Goal: Transaction & Acquisition: Purchase product/service

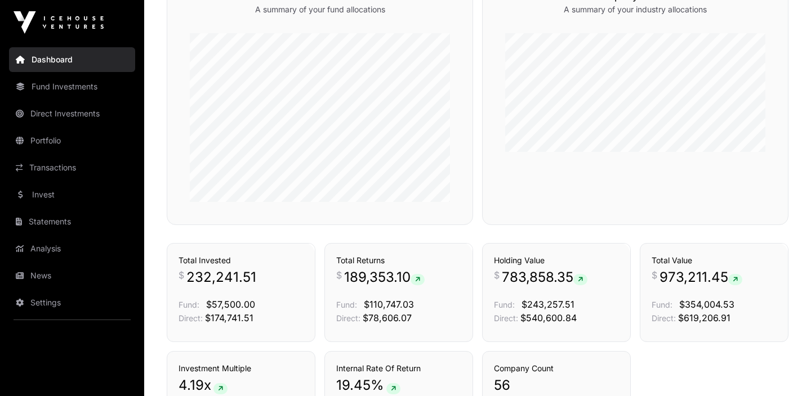
scroll to position [538, 0]
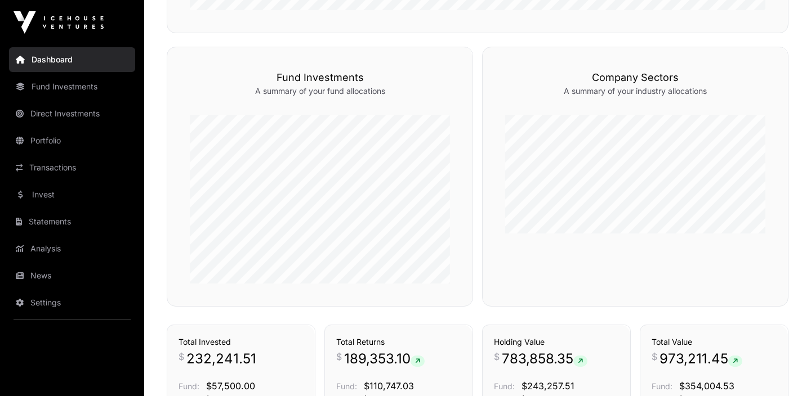
click at [48, 146] on link "Portfolio" at bounding box center [72, 140] width 126 height 25
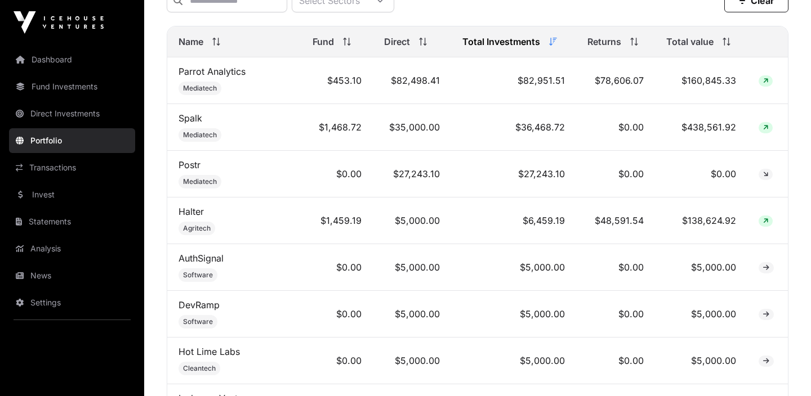
scroll to position [498, 0]
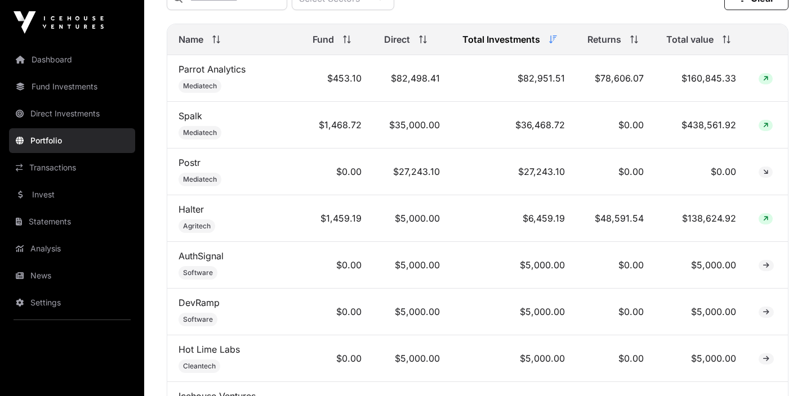
click at [701, 43] on span "Total value" at bounding box center [689, 40] width 47 height 14
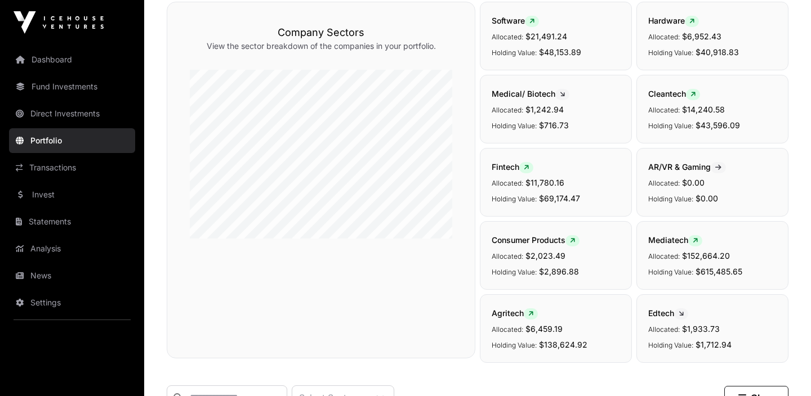
scroll to position [0, 0]
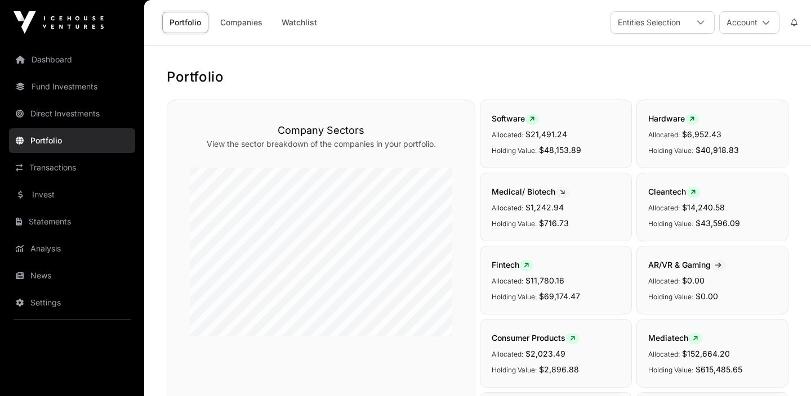
click at [645, 20] on div "Entities Selection" at bounding box center [649, 22] width 76 height 21
click at [35, 90] on link "Fund Investments" at bounding box center [72, 86] width 126 height 25
click at [77, 84] on link "Fund Investments" at bounding box center [72, 86] width 126 height 25
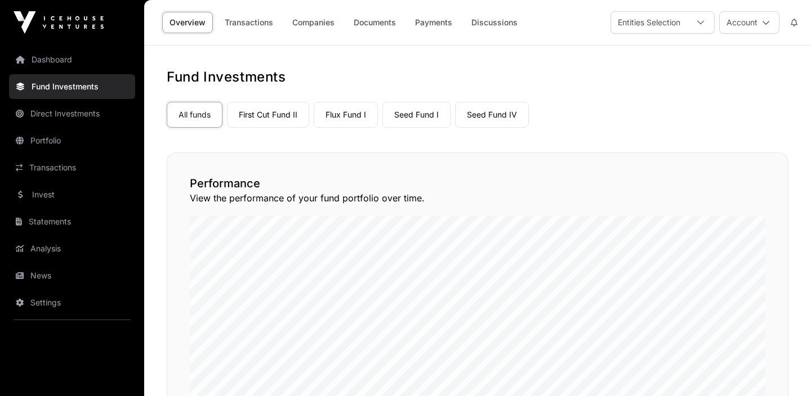
click at [410, 116] on link "Seed Fund I" at bounding box center [416, 115] width 68 height 26
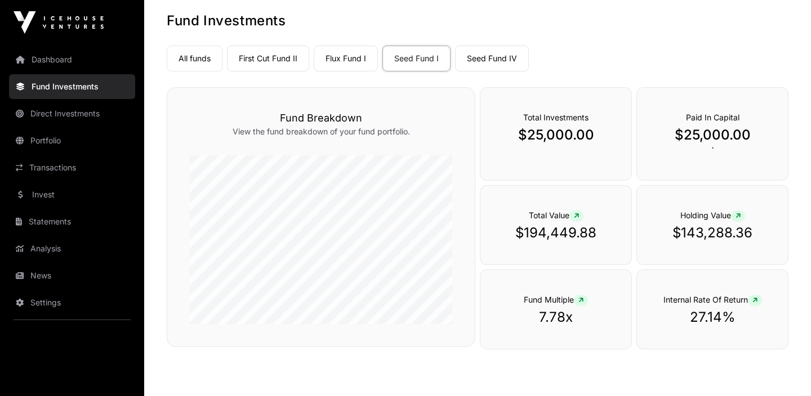
scroll to position [56, 0]
click at [55, 65] on link "Dashboard" at bounding box center [72, 59] width 126 height 25
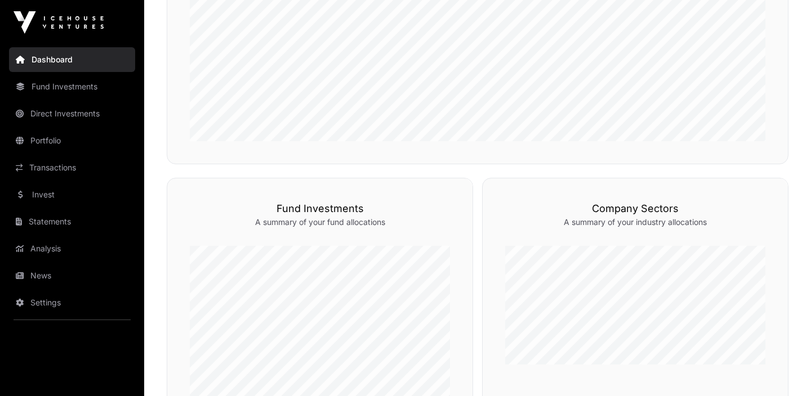
scroll to position [409, 0]
click at [54, 148] on link "Portfolio" at bounding box center [72, 140] width 126 height 25
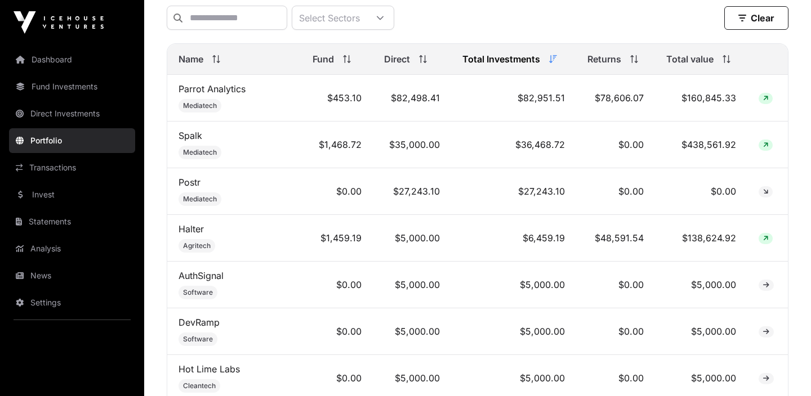
scroll to position [496, 0]
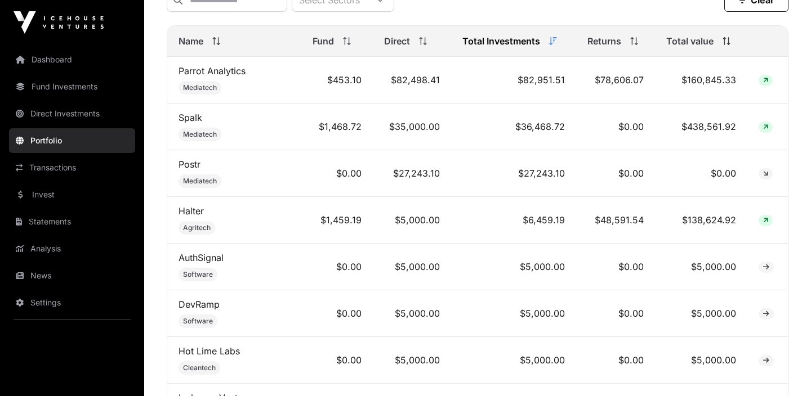
click at [674, 48] on span "Total value" at bounding box center [689, 41] width 47 height 14
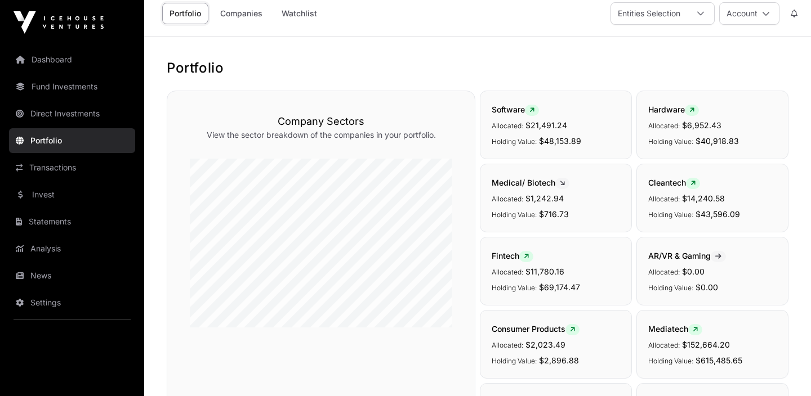
scroll to position [0, 0]
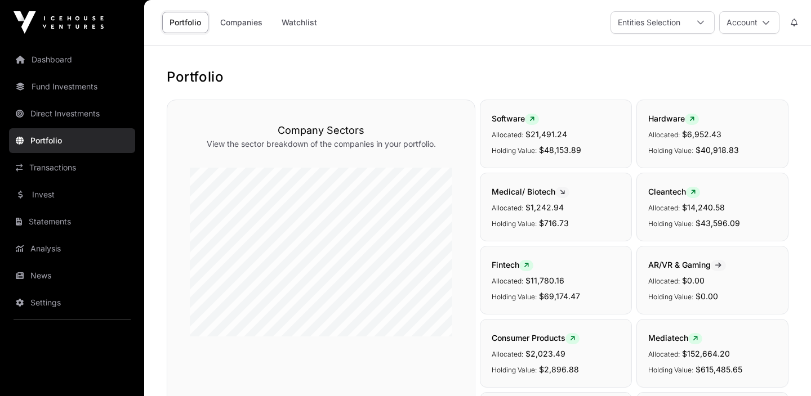
click at [44, 200] on link "Invest" at bounding box center [72, 194] width 126 height 25
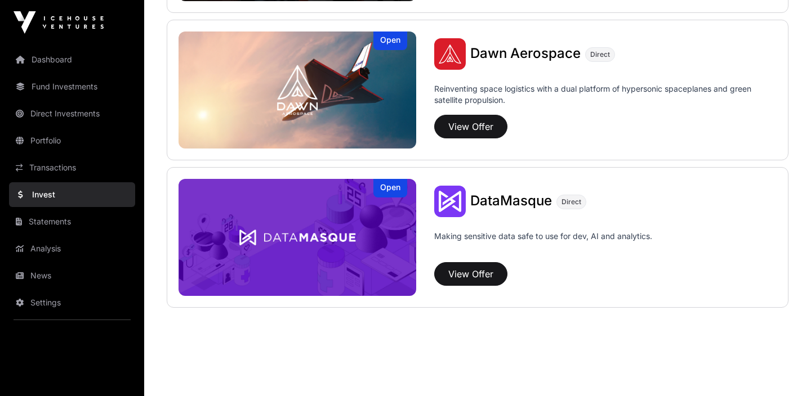
scroll to position [1016, 0]
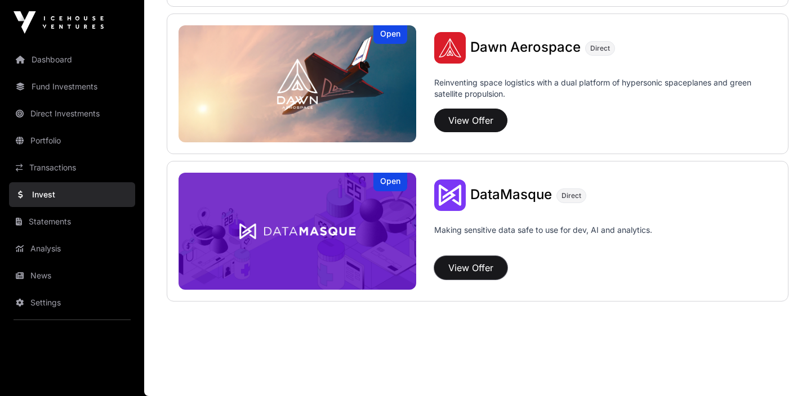
click at [445, 265] on button "View Offer" at bounding box center [470, 268] width 73 height 24
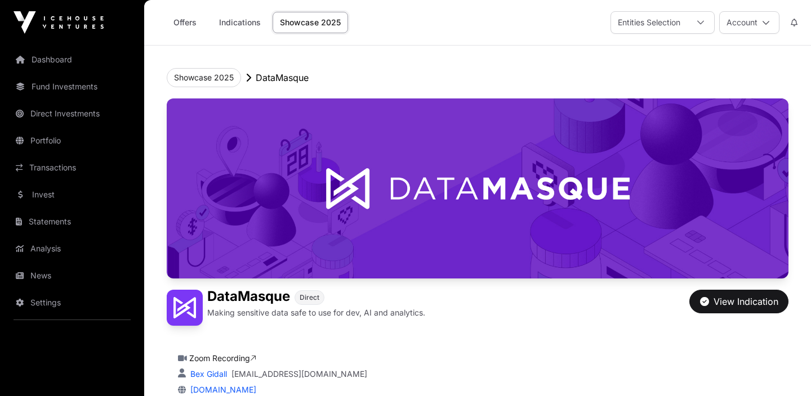
scroll to position [273, 0]
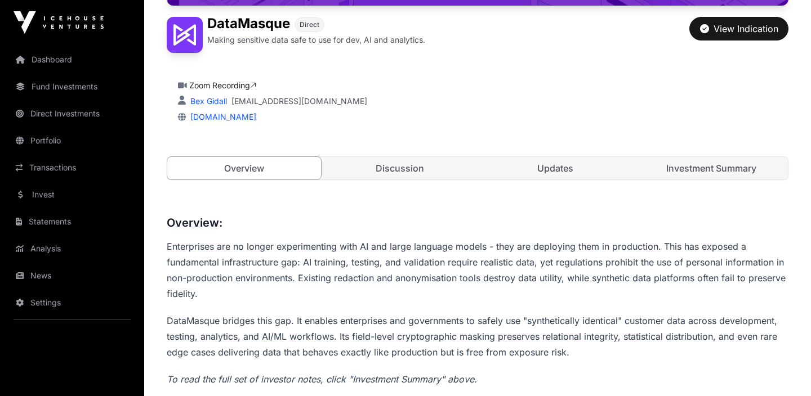
click at [362, 163] on link "Discussion" at bounding box center [400, 168] width 154 height 23
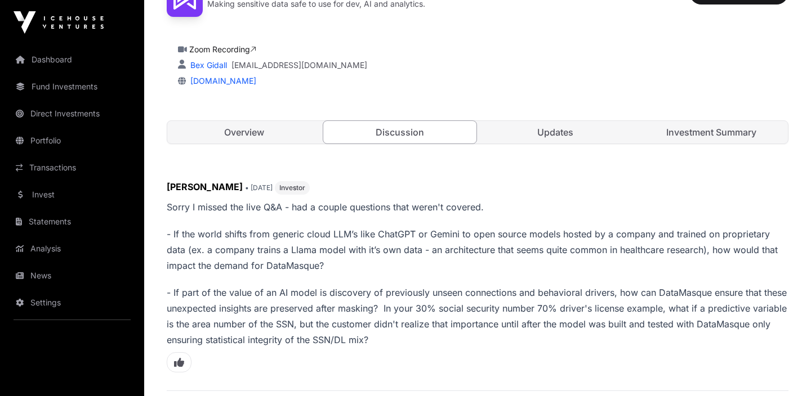
scroll to position [225, 0]
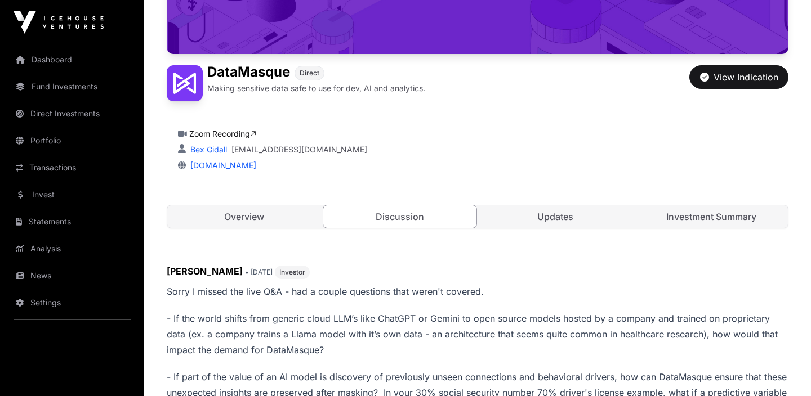
click at [547, 211] on link "Updates" at bounding box center [556, 217] width 154 height 23
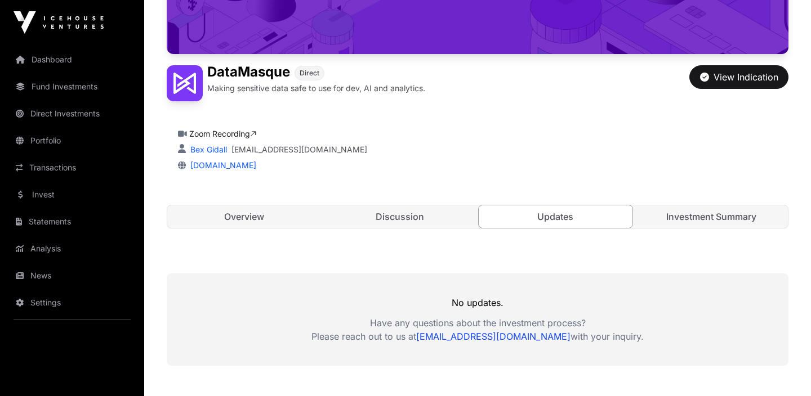
click at [667, 208] on link "Investment Summary" at bounding box center [712, 217] width 154 height 23
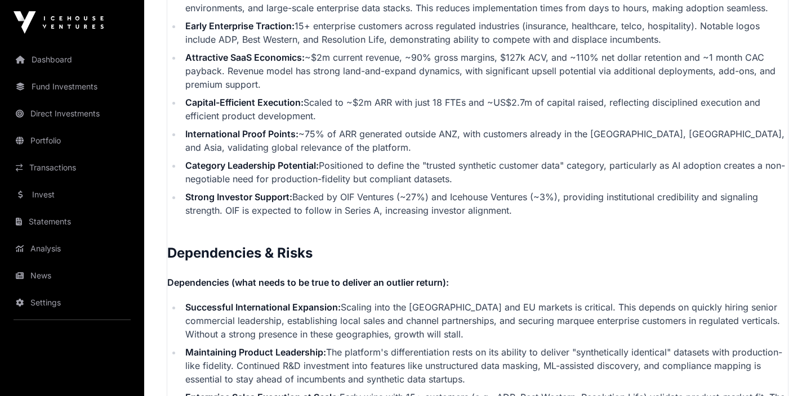
scroll to position [2429, 0]
